Goal: Find specific page/section: Find specific page/section

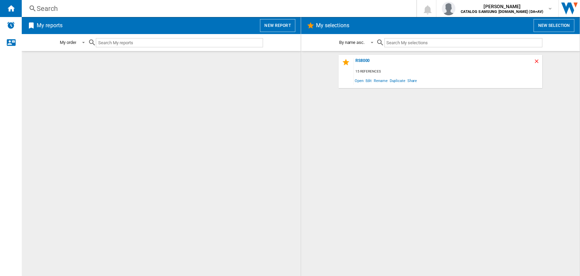
click at [537, 60] on ng-md-icon "Delete" at bounding box center [538, 62] width 8 height 8
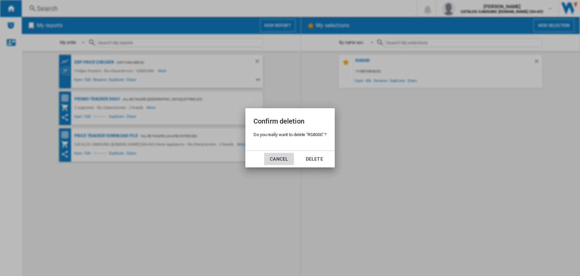
click at [282, 160] on button "Cancel" at bounding box center [279, 159] width 30 height 12
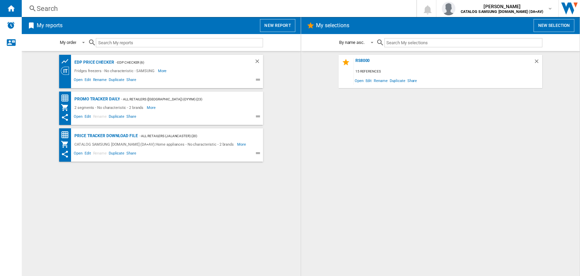
drag, startPoint x: 270, startPoint y: 191, endPoint x: 267, endPoint y: 181, distance: 10.6
click at [270, 191] on div "edp price checker - edp checker (6) Fridges freezers - No characteristic - SAMS…" at bounding box center [161, 164] width 265 height 218
click at [281, 87] on wk-bookmarked-report "edp price checker - edp checker (6) Fridges freezers - No characteristic - SAMS…" at bounding box center [161, 71] width 265 height 33
click at [302, 163] on md-content "RS8000 15 references Open Edit Rename Duplicate Share" at bounding box center [440, 163] width 279 height 225
click at [303, 137] on md-content "RS8000 15 references Open Edit Rename Duplicate Share" at bounding box center [440, 163] width 279 height 225
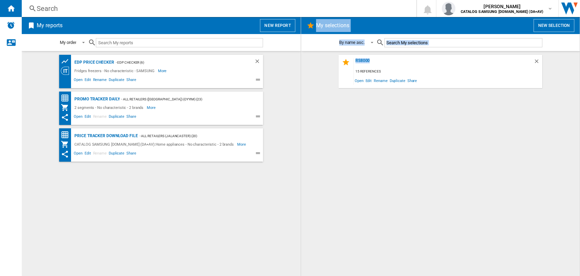
drag, startPoint x: 316, startPoint y: 71, endPoint x: 285, endPoint y: 70, distance: 31.3
click at [285, 70] on div "My reports New report My order My order By report type By name asc. By name des…" at bounding box center [301, 146] width 559 height 259
click at [310, 116] on div "RS8000 15 references Open Edit Rename Duplicate Share" at bounding box center [440, 164] width 265 height 218
